Goal: Find specific page/section: Find specific page/section

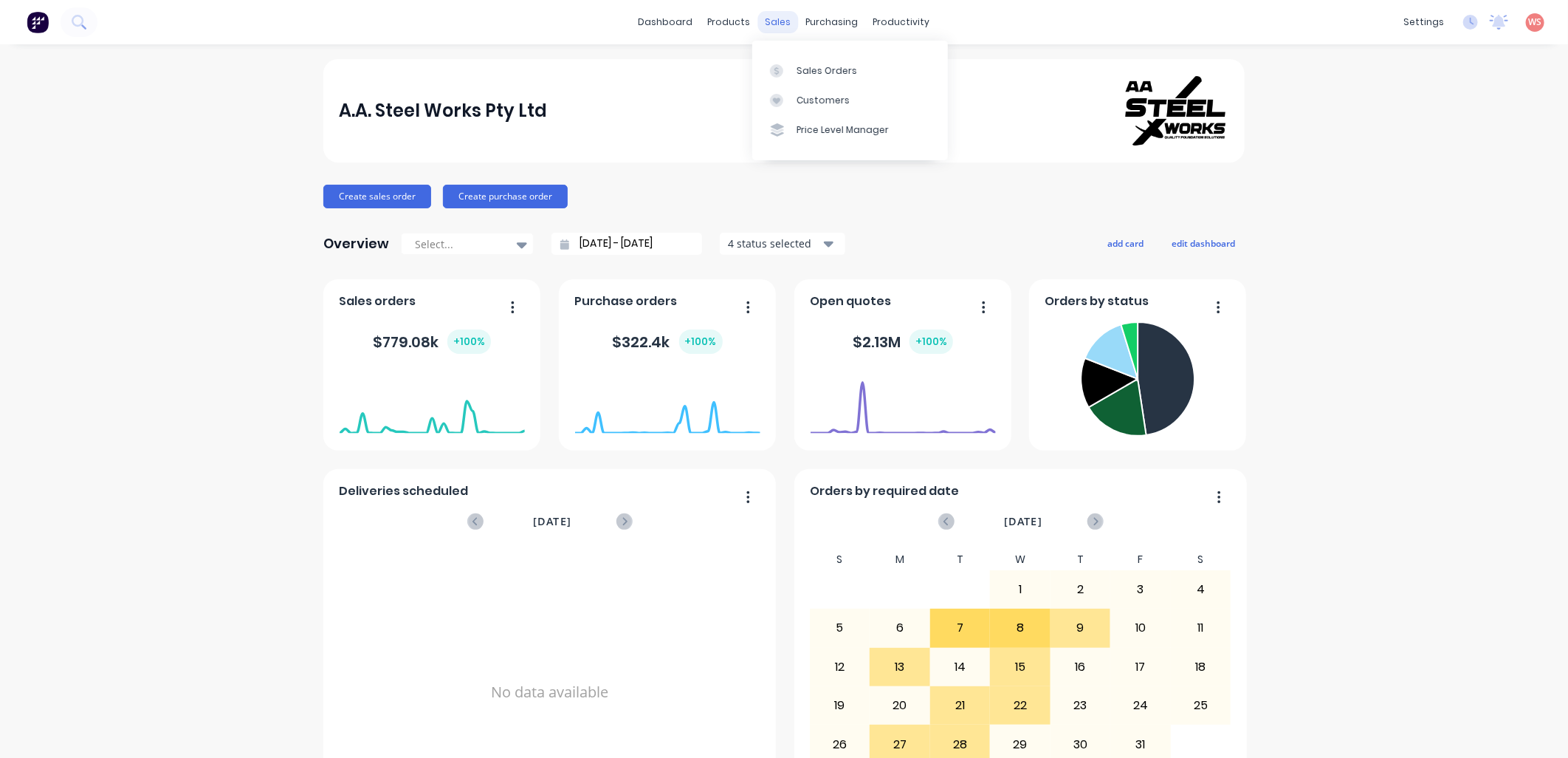
click at [781, 16] on div "sales" at bounding box center [779, 22] width 40 height 22
click at [812, 68] on div "Sales Orders" at bounding box center [827, 71] width 61 height 13
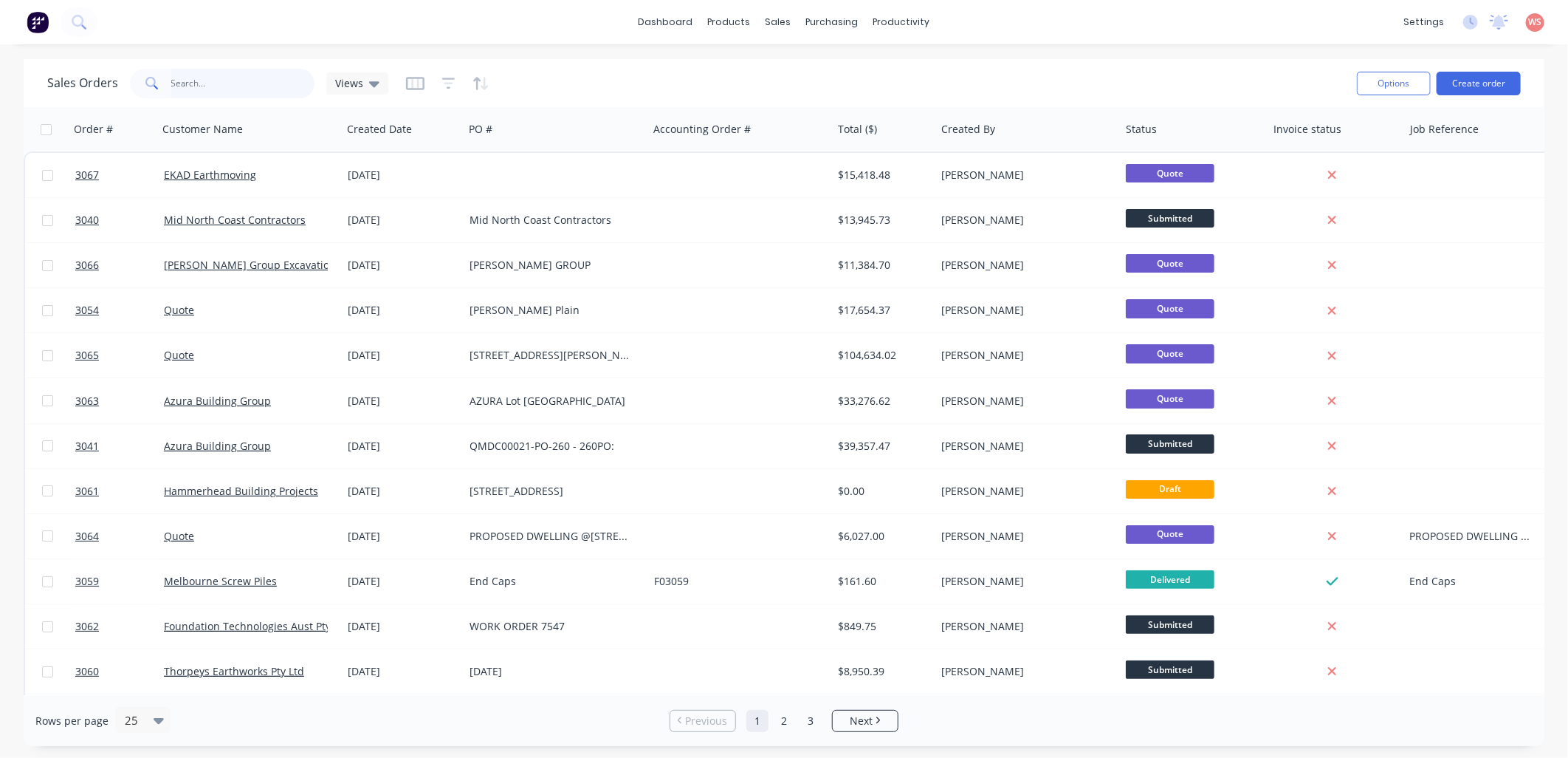
click at [195, 92] on input "text" at bounding box center [243, 83] width 144 height 30
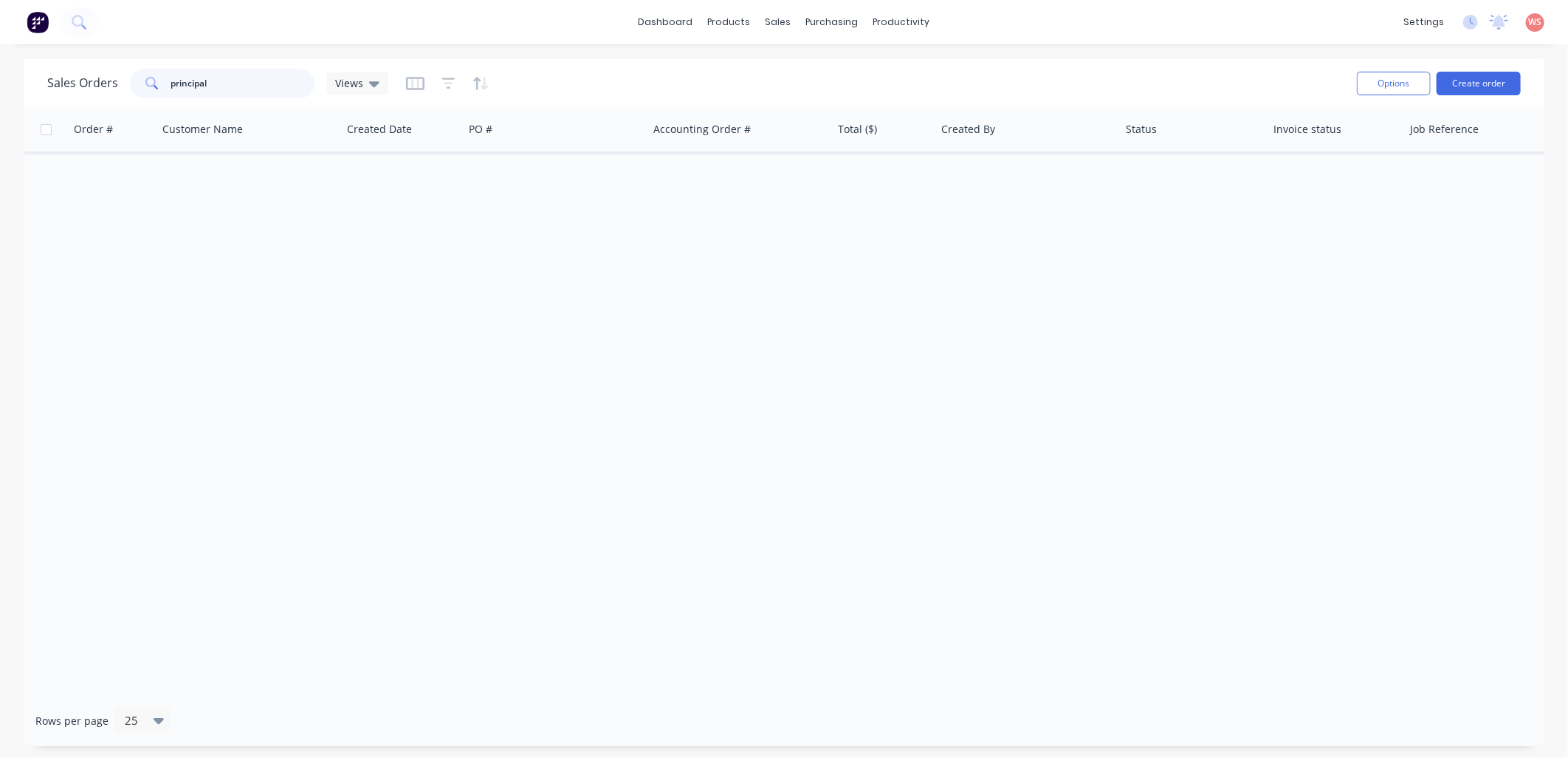
drag, startPoint x: 241, startPoint y: 78, endPoint x: 156, endPoint y: 87, distance: 85.5
click at [156, 87] on div "principal" at bounding box center [222, 83] width 185 height 30
type input "[PERSON_NAME]"
drag, startPoint x: 215, startPoint y: 82, endPoint x: 156, endPoint y: 86, distance: 59.1
click at [156, 86] on div "[PERSON_NAME]" at bounding box center [222, 83] width 185 height 30
